Goal: Information Seeking & Learning: Learn about a topic

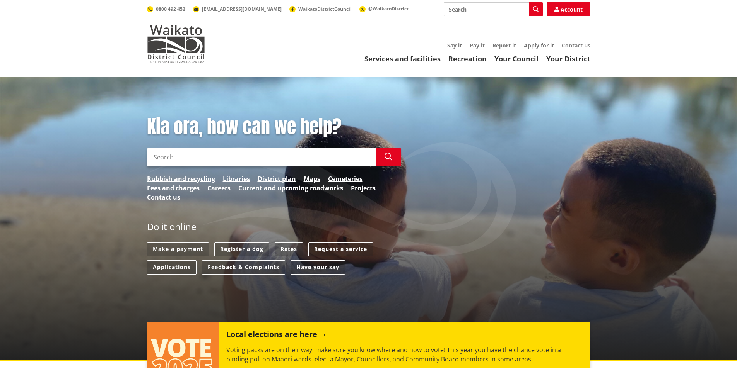
click at [199, 155] on input "Search" at bounding box center [261, 157] width 229 height 19
type input "rate"
click at [394, 158] on button "Search" at bounding box center [388, 157] width 25 height 19
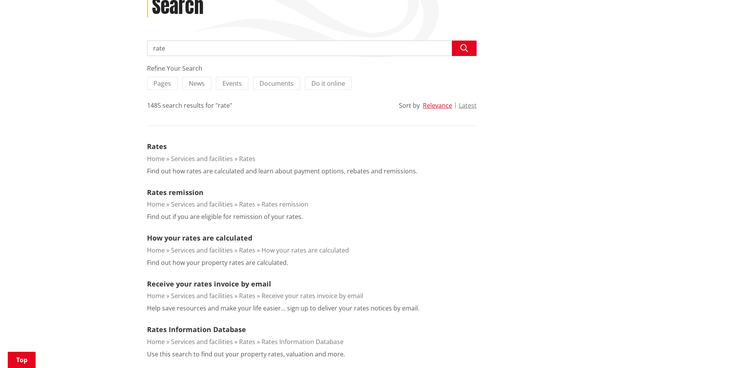
scroll to position [116, 0]
click at [243, 157] on link "Rates" at bounding box center [247, 158] width 16 height 9
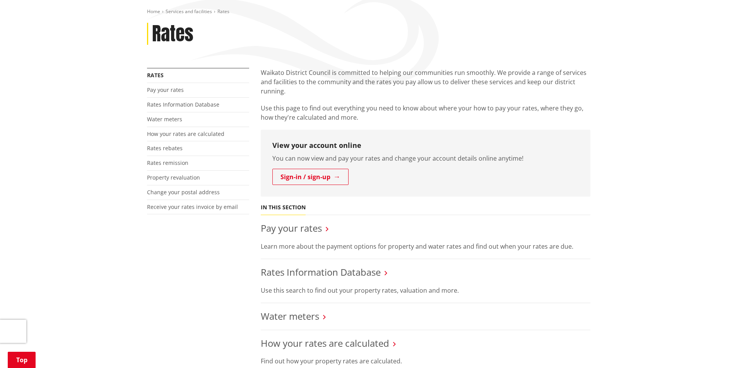
scroll to position [116, 0]
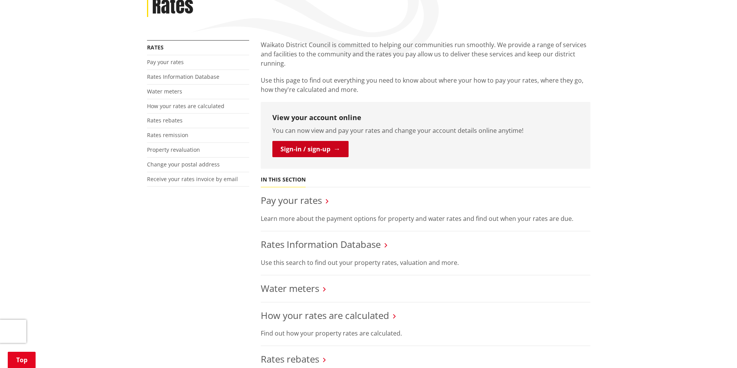
click at [315, 153] on link "Sign-in / sign-up" at bounding box center [310, 149] width 76 height 16
